Goal: Find specific page/section: Find specific page/section

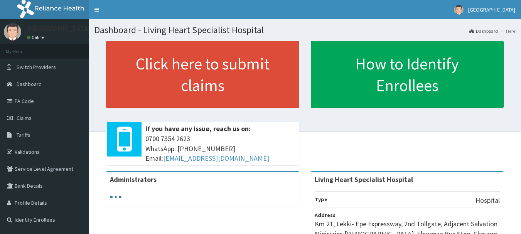
click at [62, 101] on link "PA Code" at bounding box center [44, 100] width 89 height 17
click at [49, 103] on link "PA Code" at bounding box center [44, 100] width 89 height 17
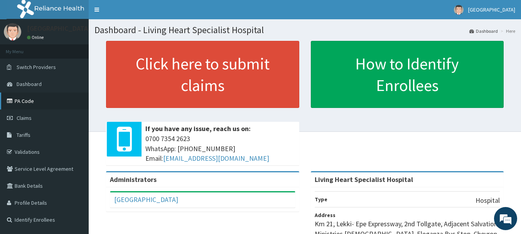
click at [39, 97] on link "PA Code" at bounding box center [44, 100] width 89 height 17
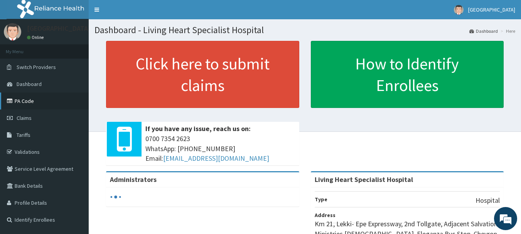
click at [45, 103] on link "PA Code" at bounding box center [44, 100] width 89 height 17
